Goal: Task Accomplishment & Management: Manage account settings

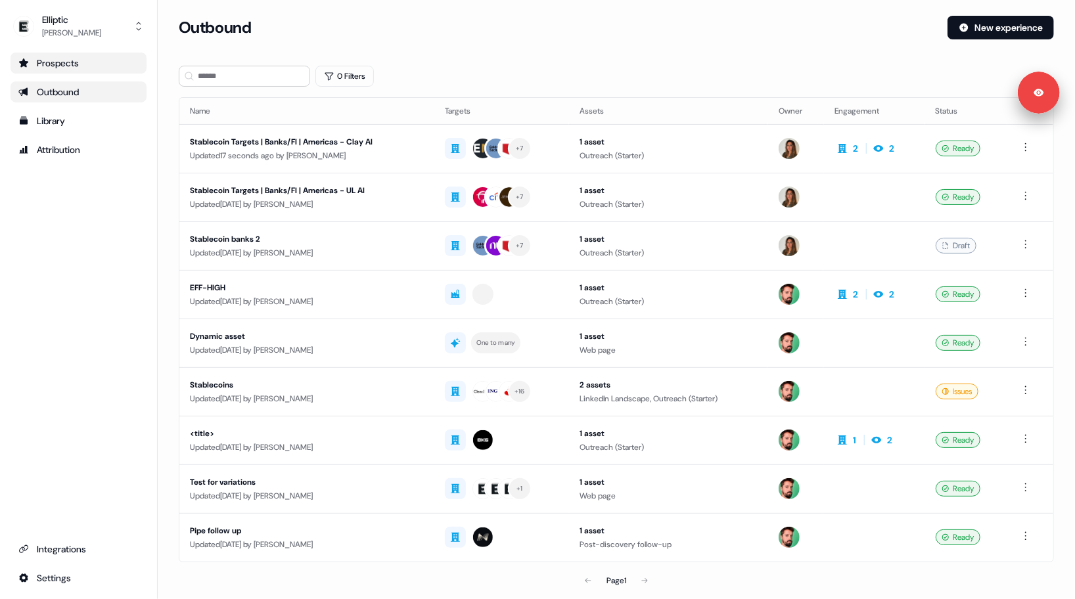
click at [51, 56] on div "Prospects" at bounding box center [78, 62] width 120 height 13
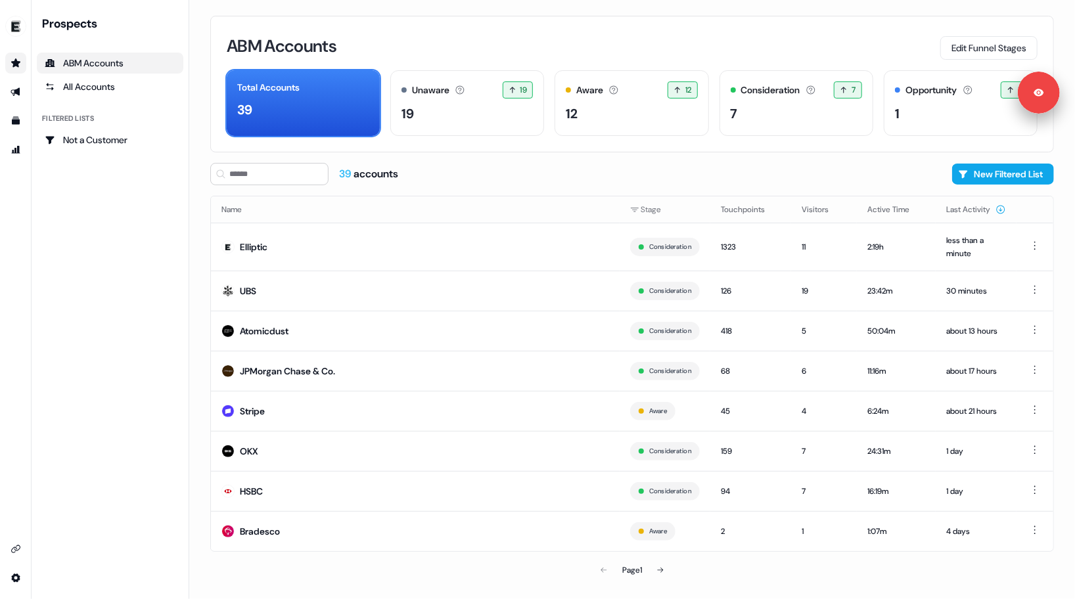
click at [565, 167] on div "39 accounts New Filtered List" at bounding box center [632, 174] width 844 height 22
click at [9, 555] on link "Go to integrations" at bounding box center [15, 549] width 21 height 21
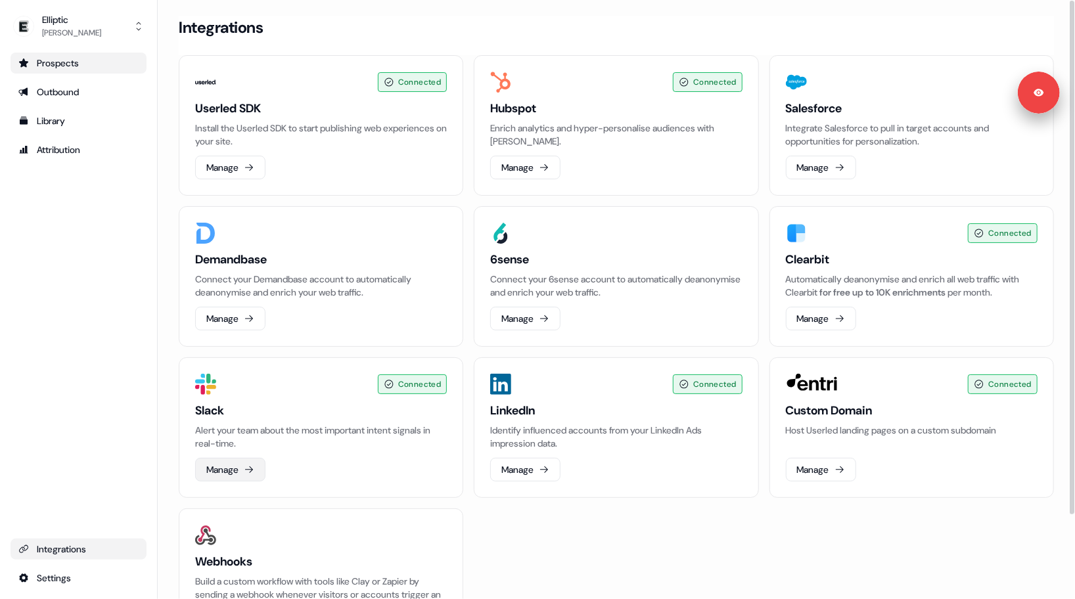
click at [229, 464] on button "Manage" at bounding box center [230, 470] width 70 height 24
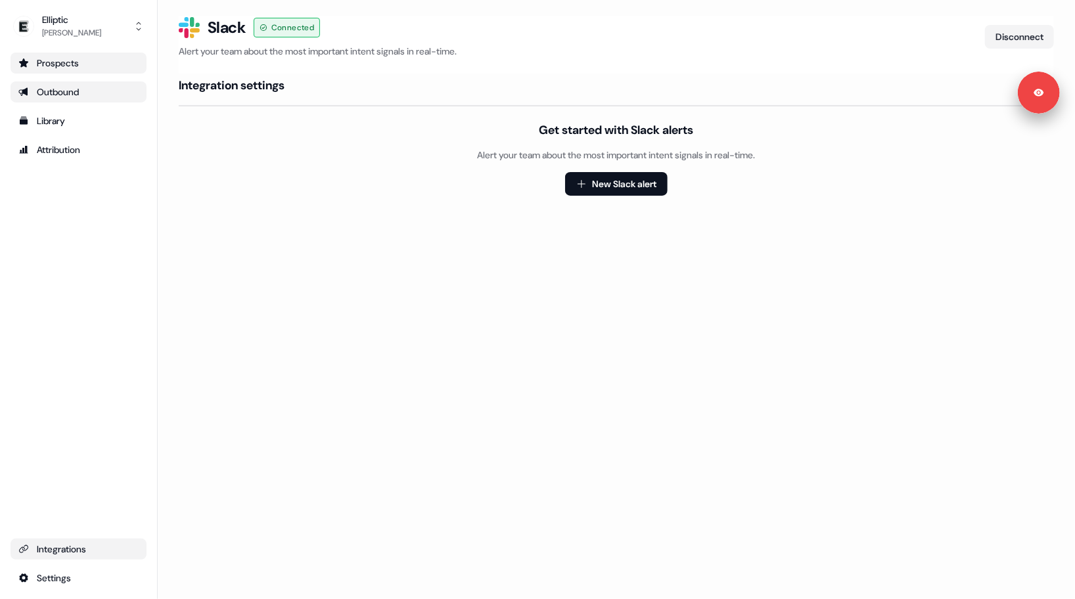
click at [55, 87] on div "Outbound" at bounding box center [78, 91] width 120 height 13
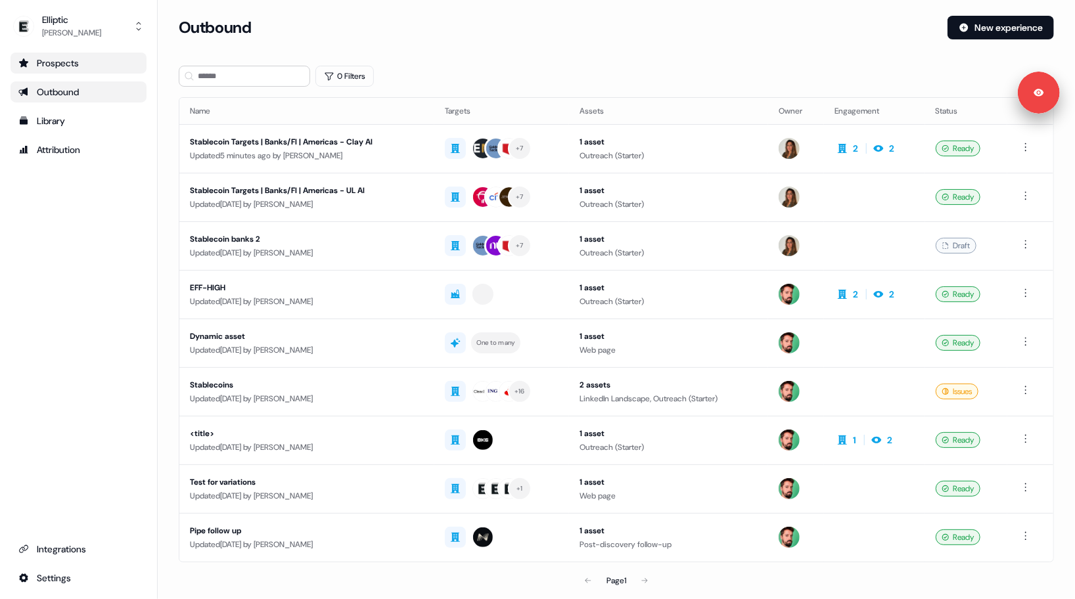
click at [55, 66] on div "Prospects" at bounding box center [78, 62] width 120 height 13
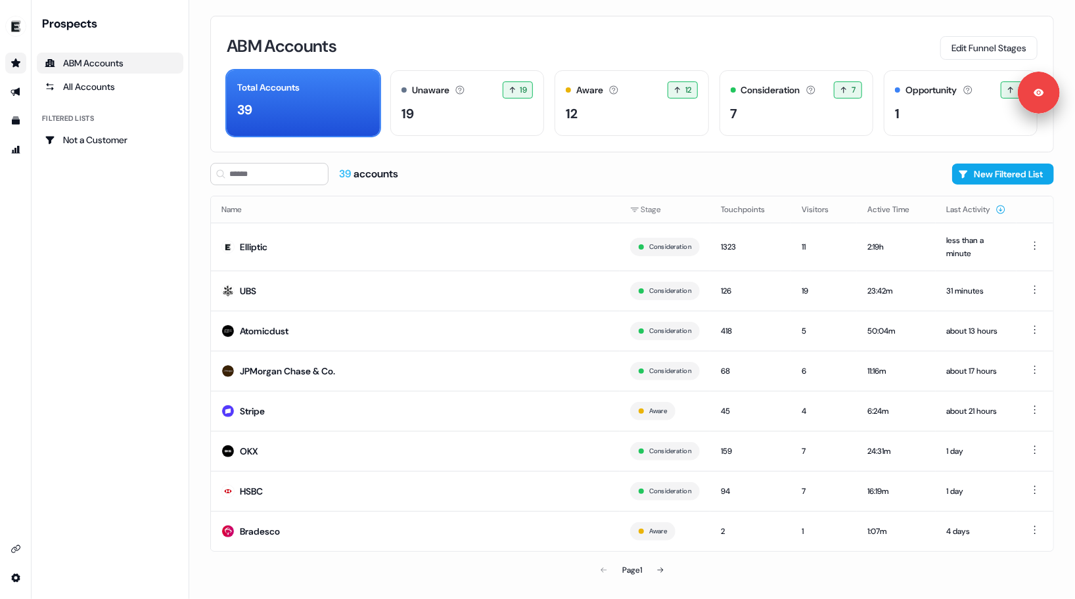
click at [126, 269] on div "Prospects ABM Accounts All Accounts Filtered lists Not a Customer" at bounding box center [110, 300] width 147 height 568
click at [196, 131] on div "ABM Accounts Edit Funnel Stages Total Accounts 39 Unaware The default stage all…" at bounding box center [632, 299] width 886 height 599
click at [83, 79] on link "All Accounts" at bounding box center [110, 86] width 147 height 21
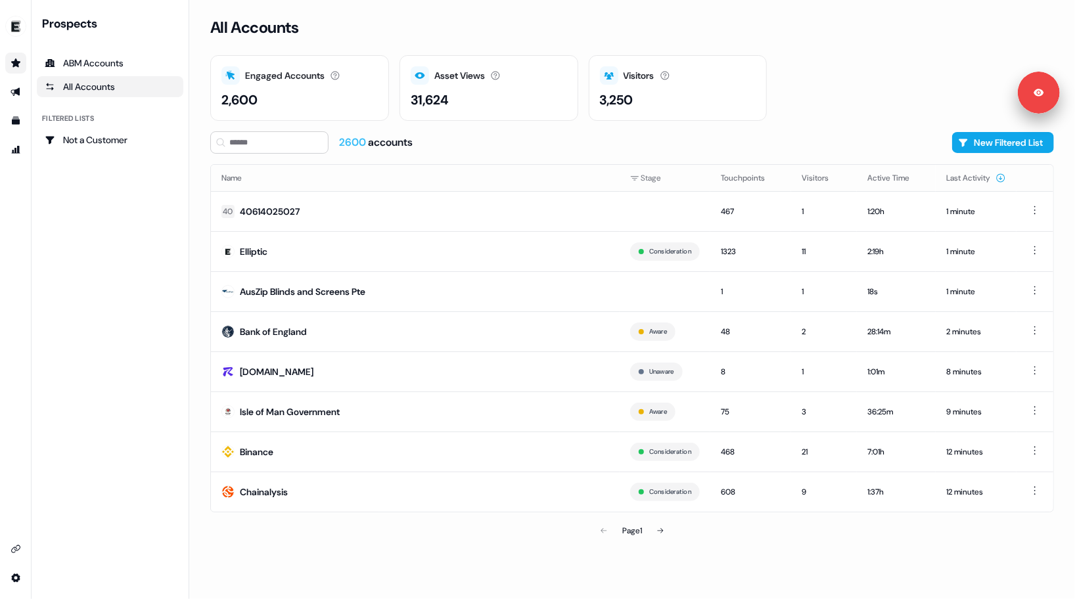
click at [87, 24] on div "Prospects" at bounding box center [112, 24] width 141 height 16
click at [145, 32] on div "Prospects ABM Accounts All Accounts Filtered lists Not a Customer" at bounding box center [110, 83] width 147 height 135
click at [121, 235] on div "Prospects ABM Accounts All Accounts Filtered lists Not a Customer" at bounding box center [110, 300] width 147 height 568
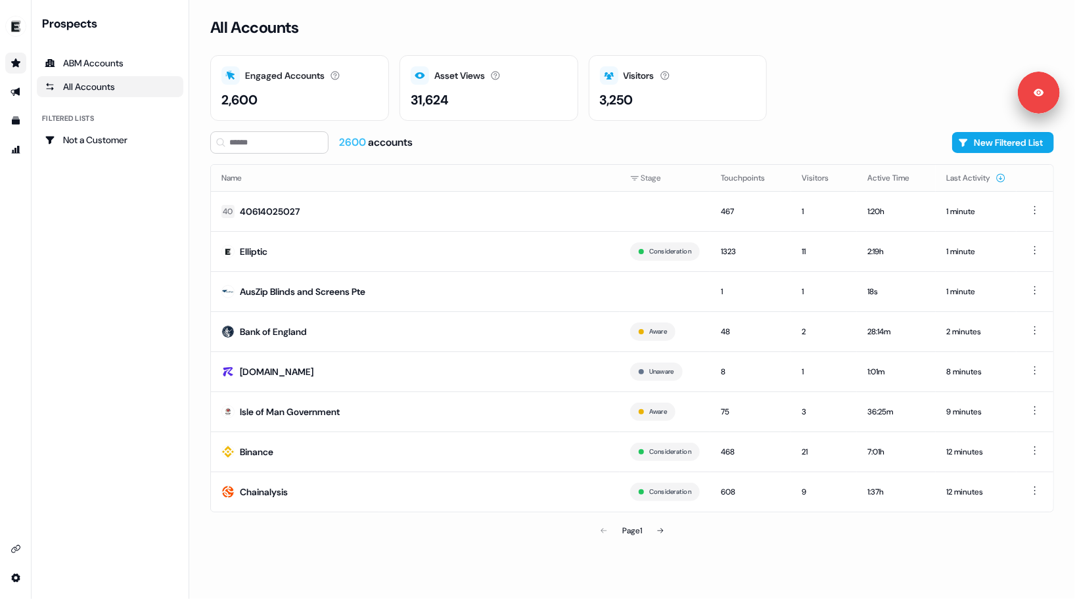
click at [143, 20] on div "Prospects" at bounding box center [112, 24] width 141 height 16
click at [94, 211] on div "Prospects ABM Accounts All Accounts Filtered lists Not a Customer" at bounding box center [110, 300] width 147 height 568
click at [85, 60] on div "ABM Accounts" at bounding box center [110, 62] width 131 height 13
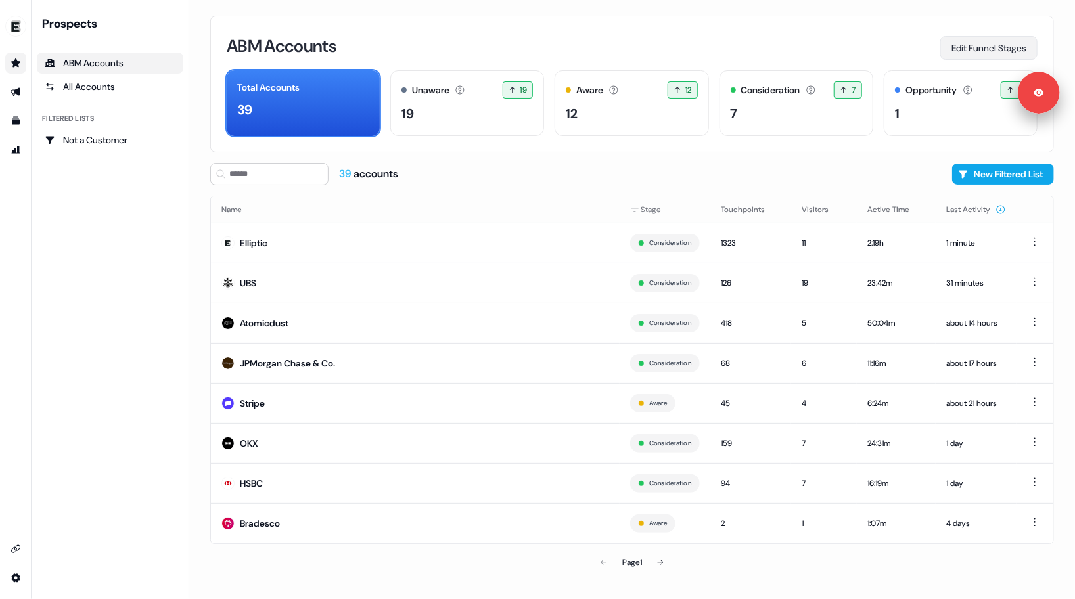
click at [968, 50] on button "Edit Funnel Stages" at bounding box center [988, 48] width 97 height 24
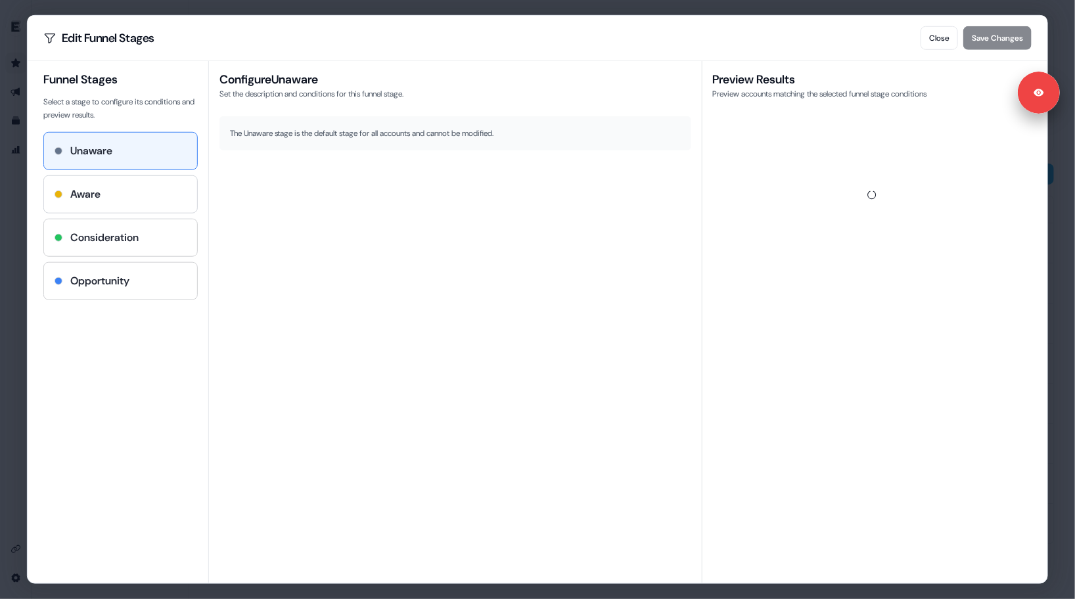
click at [169, 197] on div "Aware" at bounding box center [121, 195] width 132 height 16
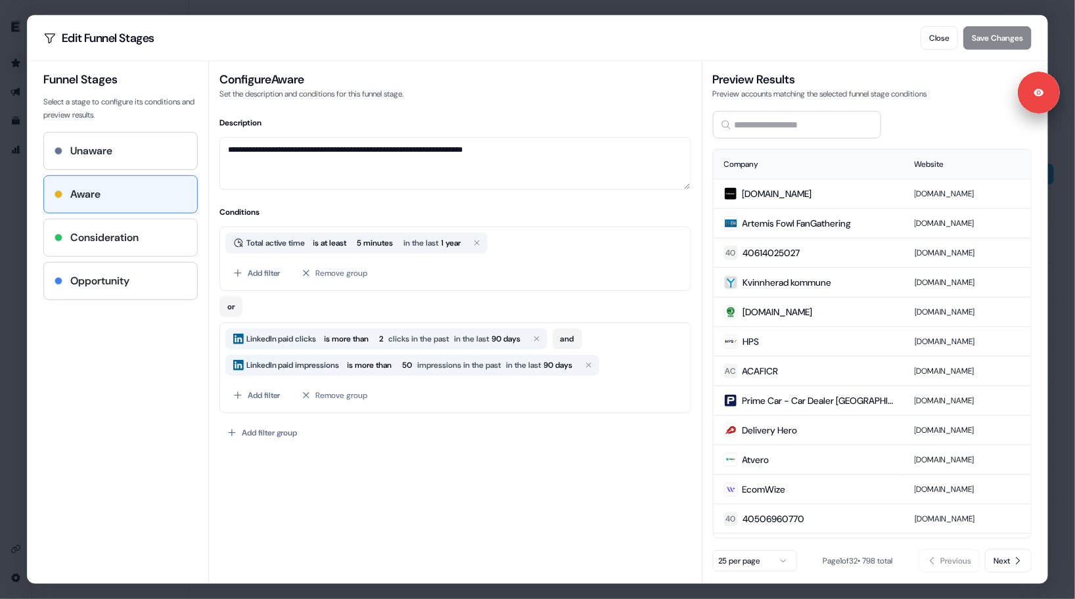
click at [116, 245] on div "Consideration" at bounding box center [120, 237] width 153 height 37
type textarea "**********"
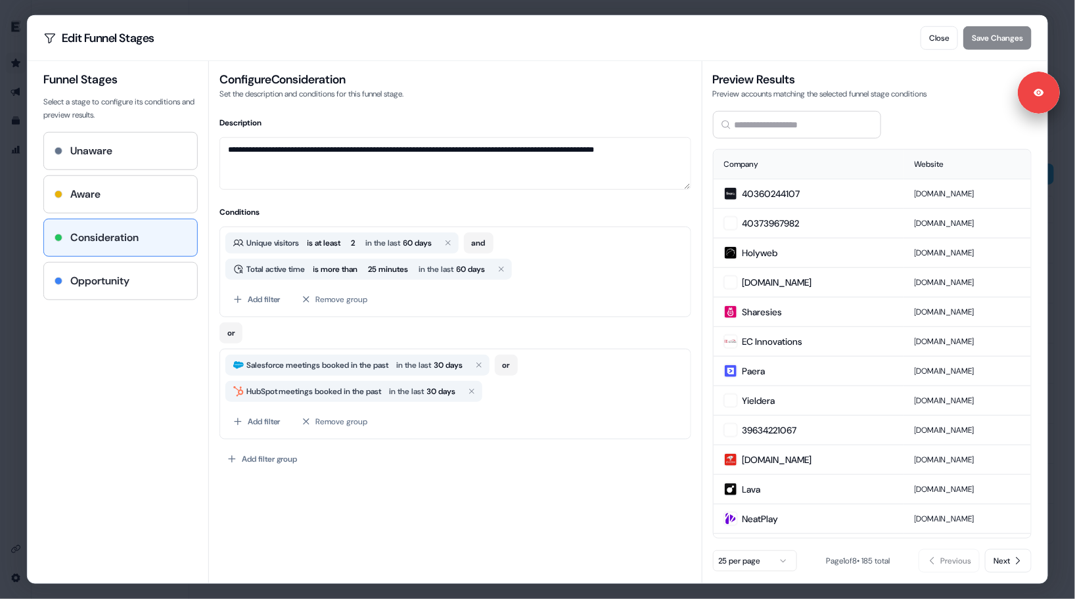
click at [18, 234] on div "**********" at bounding box center [537, 299] width 1075 height 599
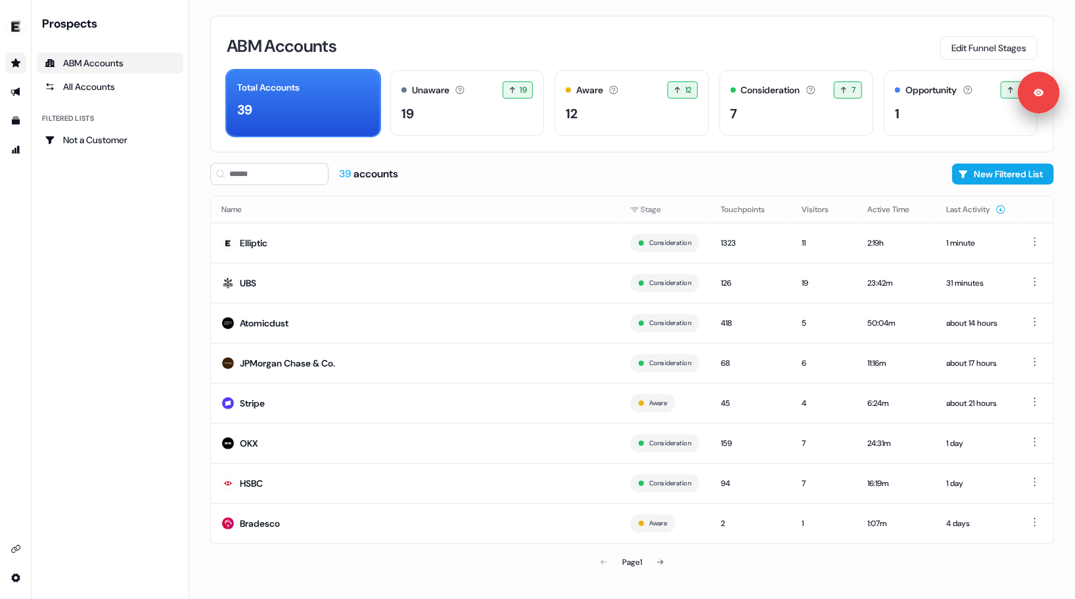
click at [106, 224] on div "Prospects ABM Accounts All Accounts Filtered lists Not a Customer" at bounding box center [110, 300] width 147 height 568
click at [909, 181] on div "39 accounts New Filtered List" at bounding box center [632, 174] width 844 height 22
click at [996, 176] on button "New Filtered List" at bounding box center [1003, 174] width 102 height 21
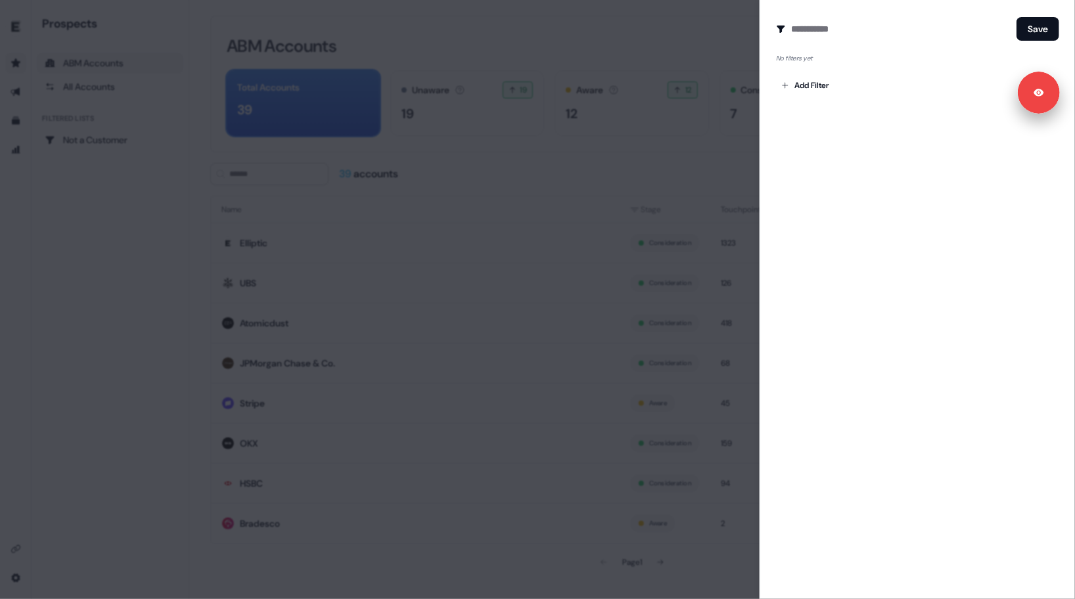
click at [711, 166] on div at bounding box center [537, 299] width 1075 height 599
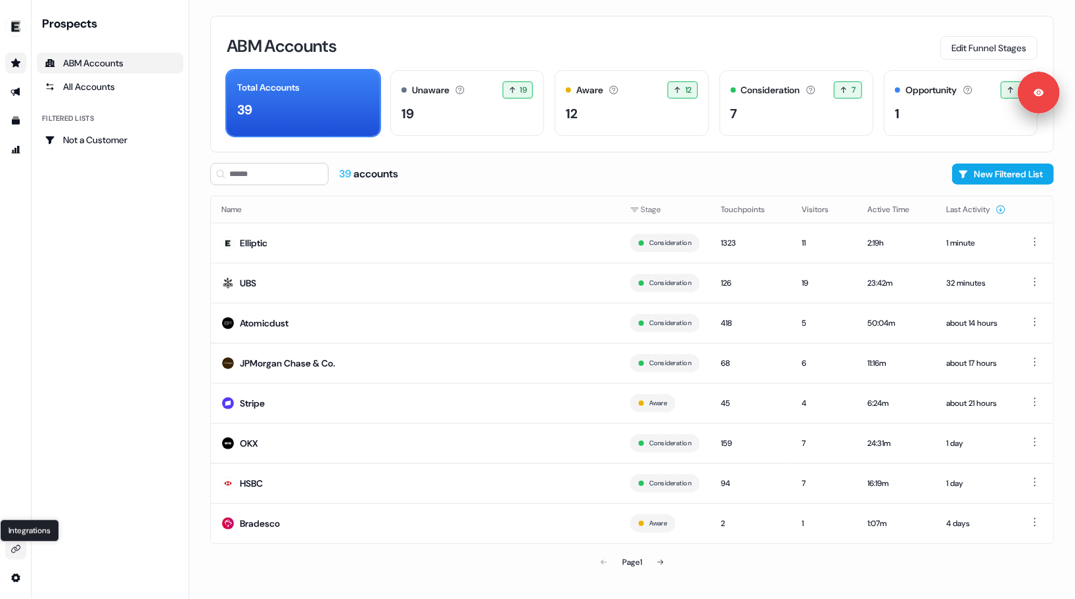
click at [14, 546] on icon "Go to integrations" at bounding box center [16, 549] width 11 height 11
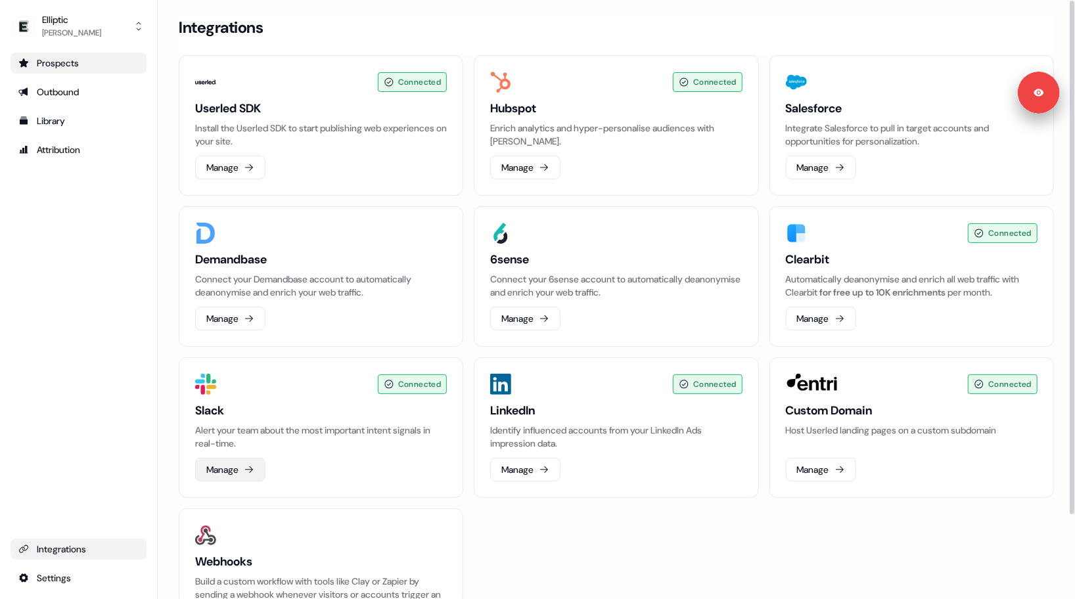
click at [224, 470] on button "Manage" at bounding box center [230, 470] width 70 height 24
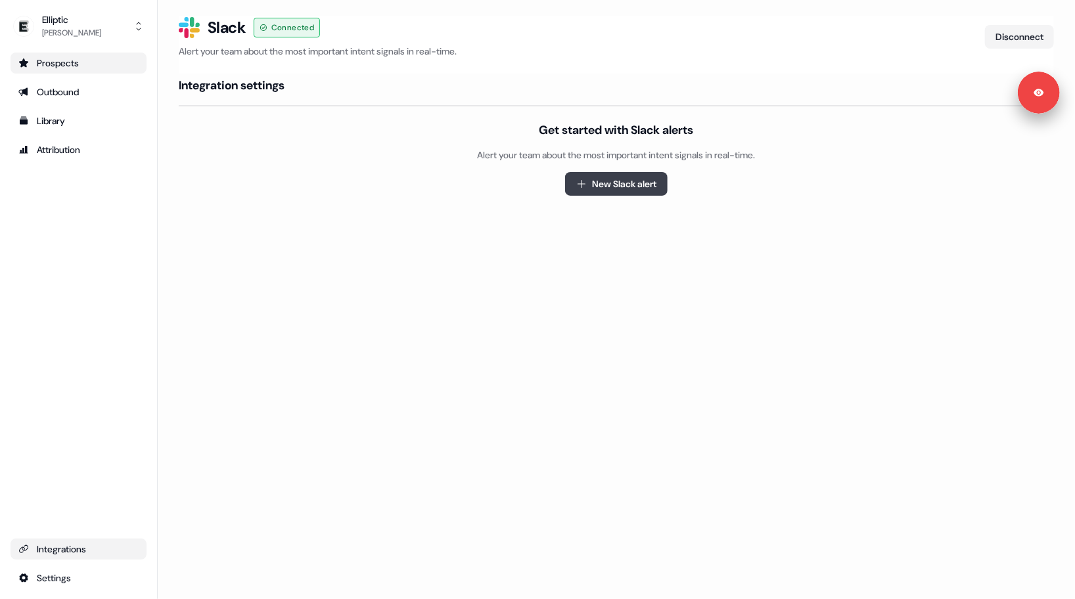
click at [627, 184] on button "New Slack alert" at bounding box center [616, 184] width 102 height 24
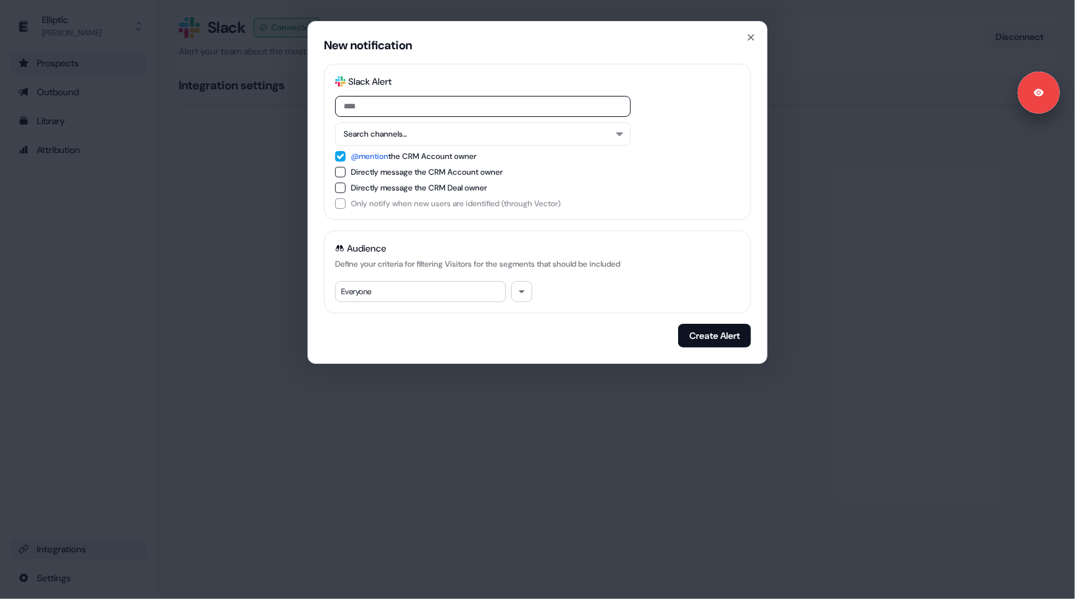
click at [373, 292] on div "Everyone" at bounding box center [420, 291] width 171 height 21
click at [529, 284] on button "button" at bounding box center [521, 291] width 21 height 21
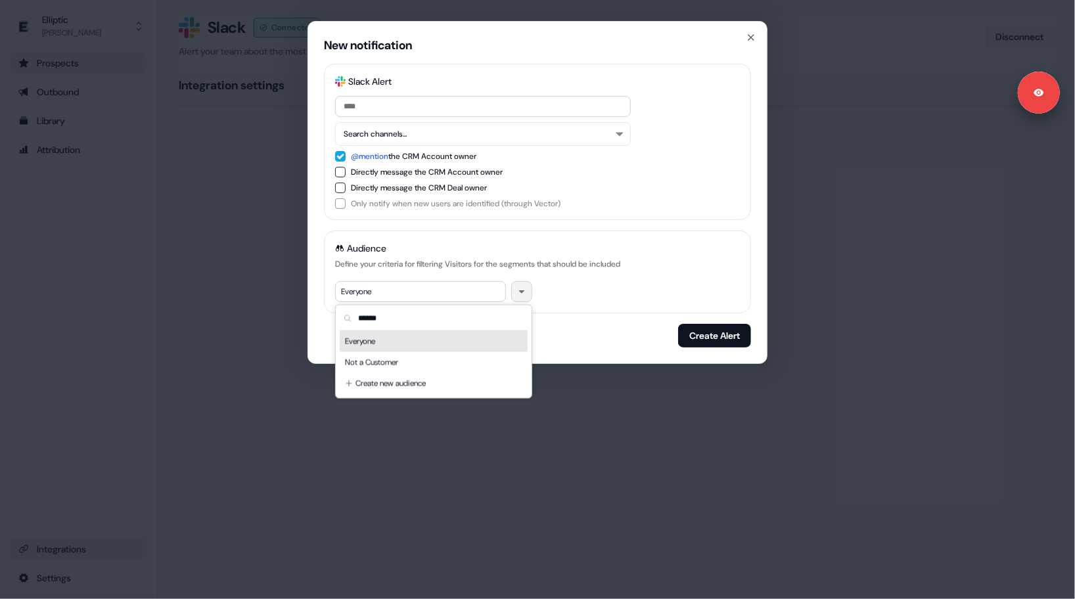
click at [323, 284] on div "New notification Slack Logo SVG Slack Alert Search channels... @mention the CRM…" at bounding box center [537, 192] width 460 height 343
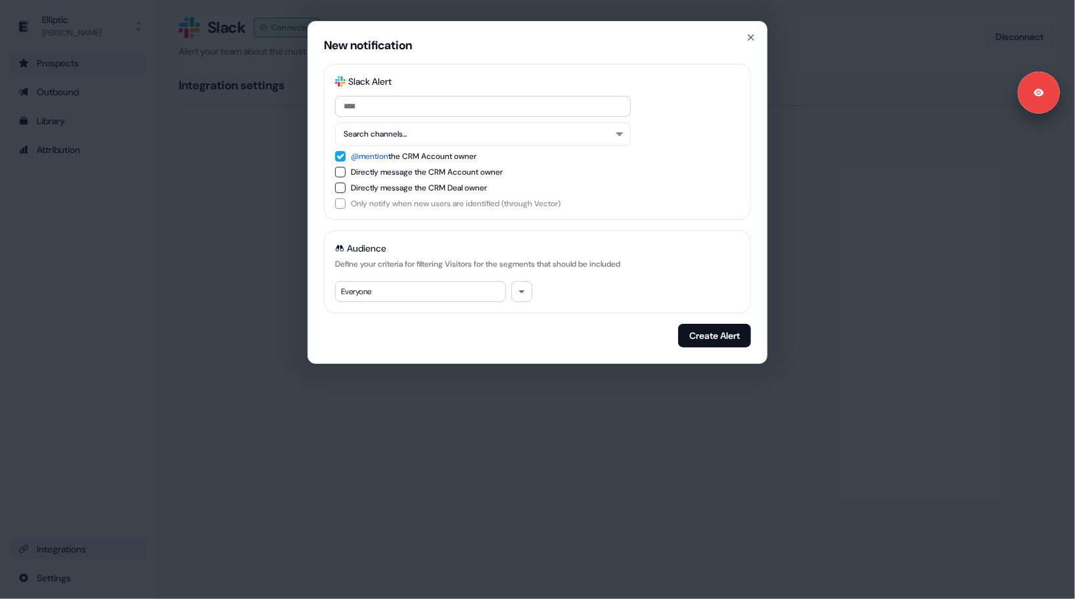
click at [280, 196] on div "New notification Slack Logo SVG Slack Alert Search channels... @mention the CRM…" at bounding box center [537, 299] width 1075 height 599
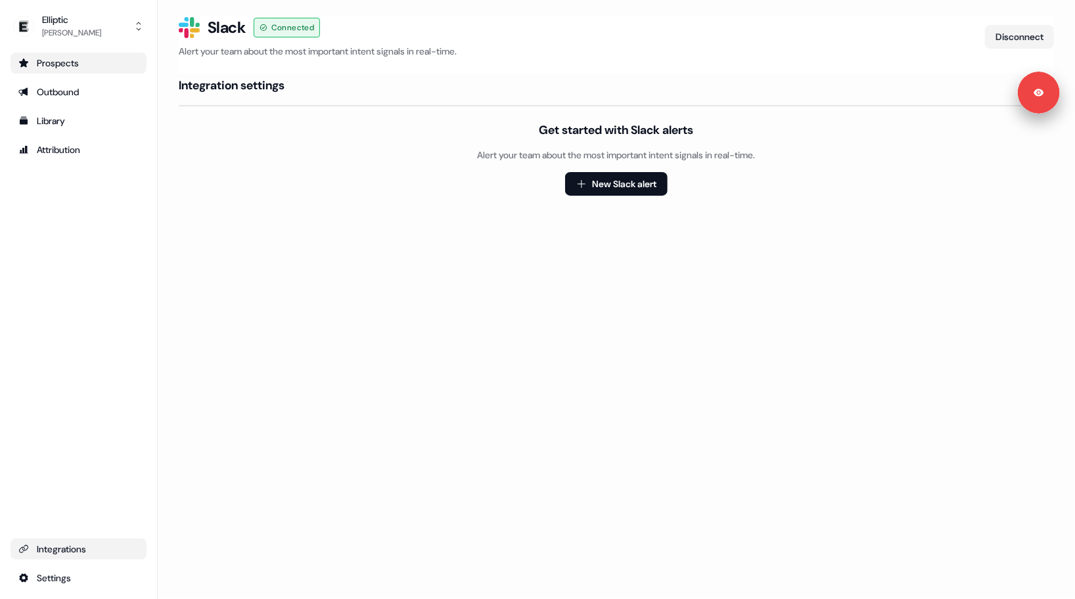
click at [49, 552] on div "Integrations" at bounding box center [78, 549] width 120 height 13
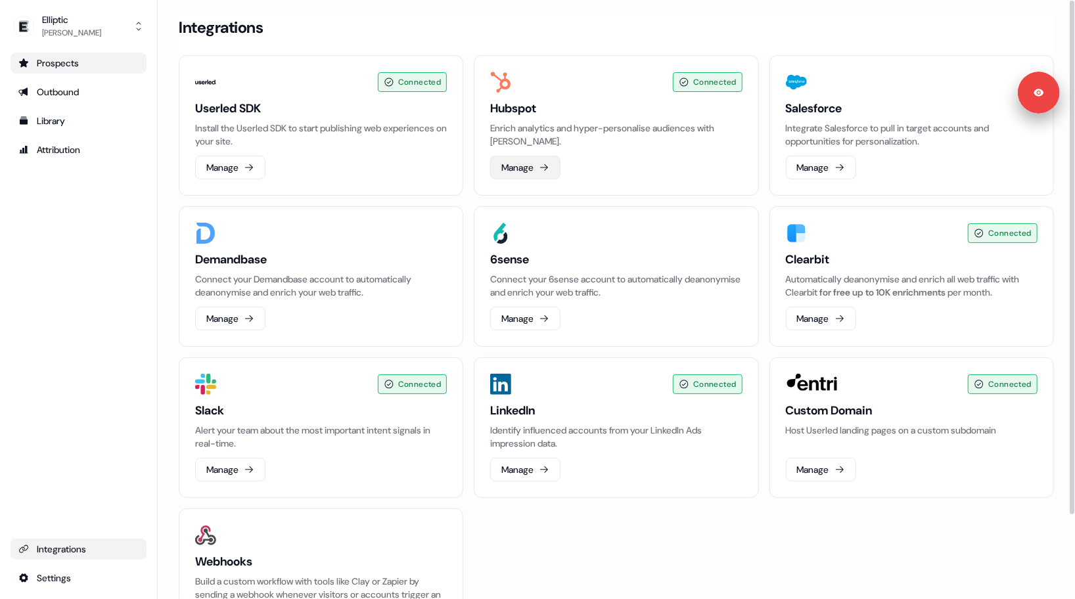
click at [513, 168] on button "Manage" at bounding box center [525, 168] width 70 height 24
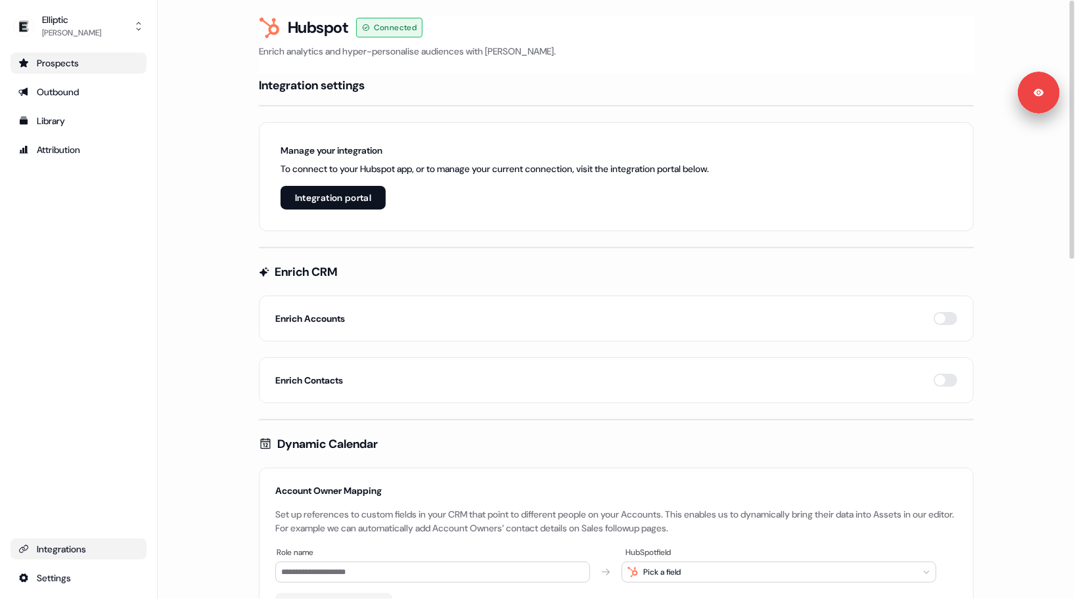
click at [606, 201] on div "Manage your integration To connect to your Hubspot app, or to manage your curre…" at bounding box center [616, 176] width 715 height 109
click at [944, 319] on button "button" at bounding box center [946, 318] width 24 height 13
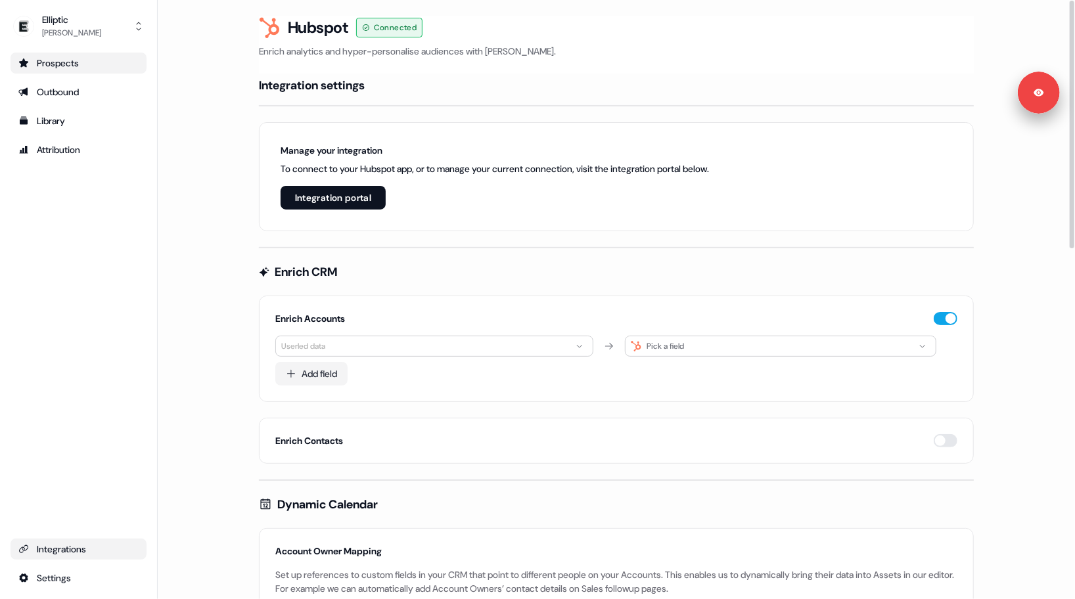
click at [419, 343] on html "**********" at bounding box center [537, 299] width 1075 height 599
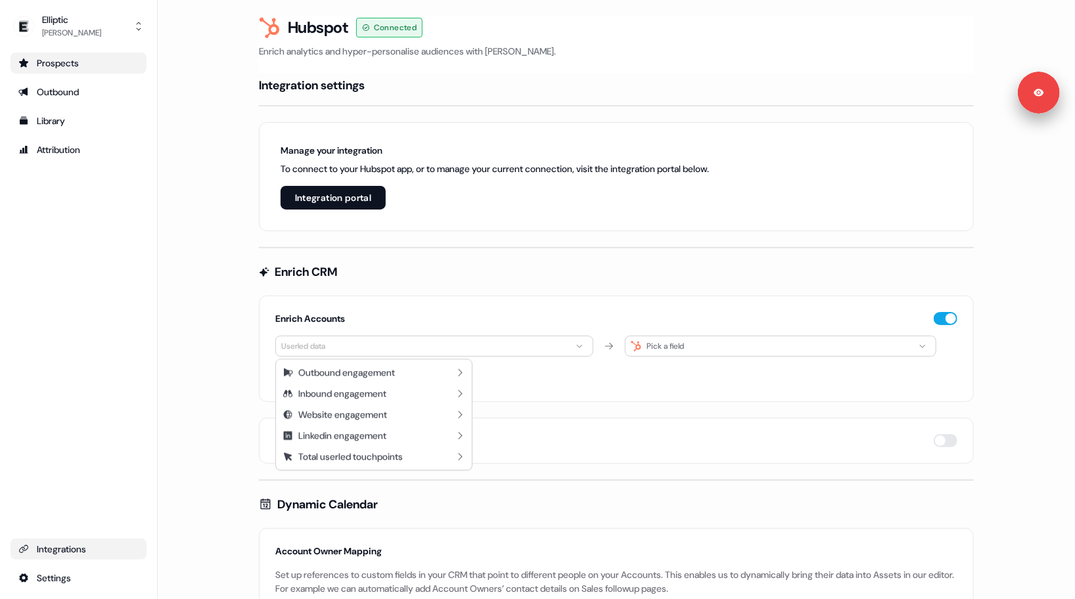
click at [512, 394] on html "**********" at bounding box center [537, 299] width 1075 height 599
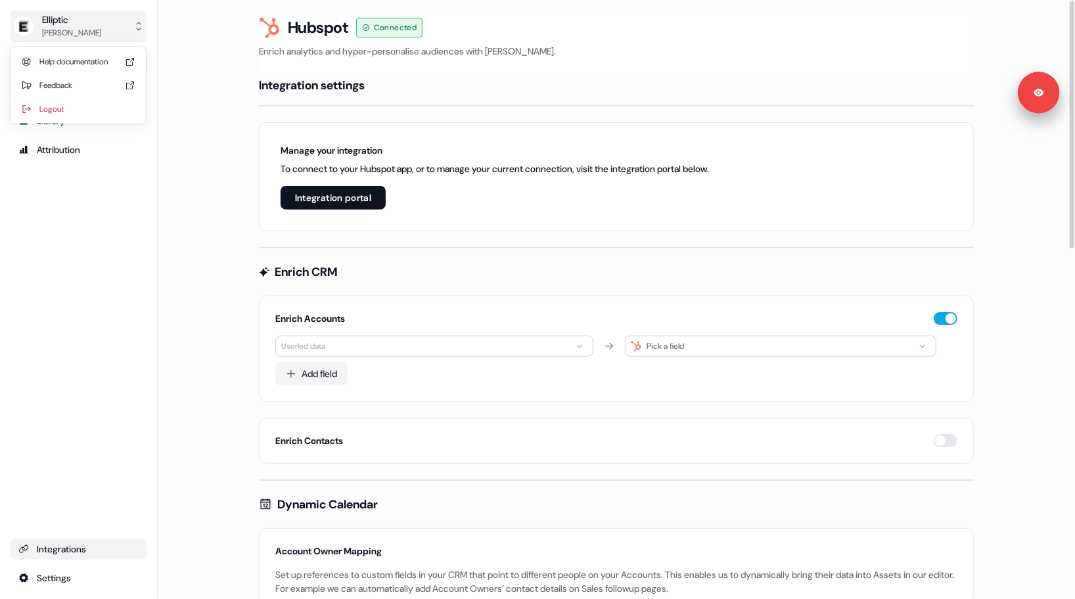
click at [52, 28] on div "[PERSON_NAME]" at bounding box center [71, 32] width 59 height 13
click at [68, 108] on div "Logout" at bounding box center [78, 109] width 125 height 24
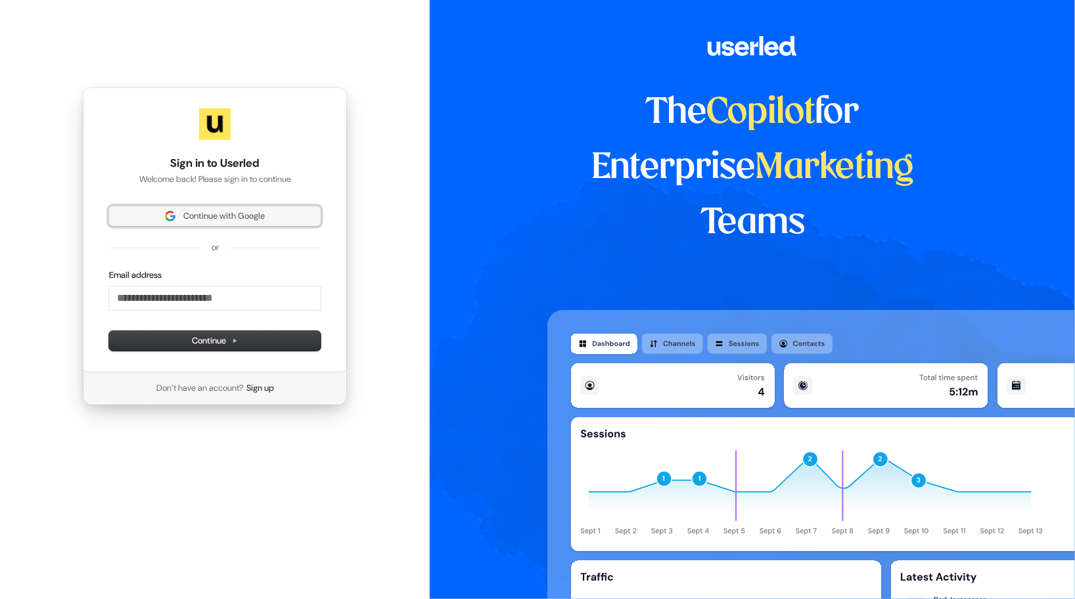
click at [189, 214] on span "Continue with Google" at bounding box center [223, 216] width 81 height 12
